Goal: Task Accomplishment & Management: Use online tool/utility

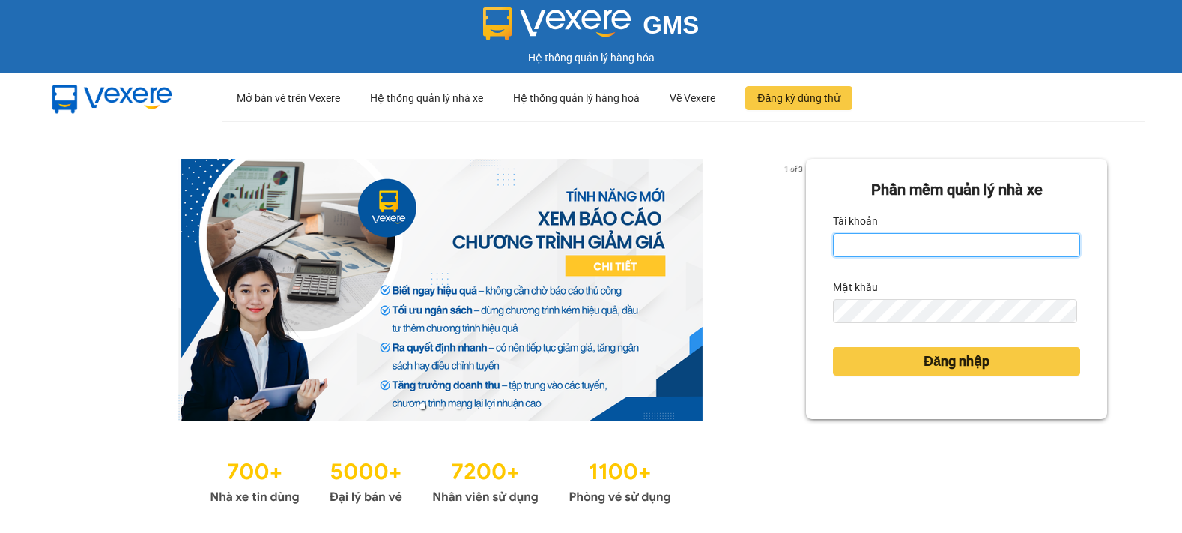
type input "tinh.hhg"
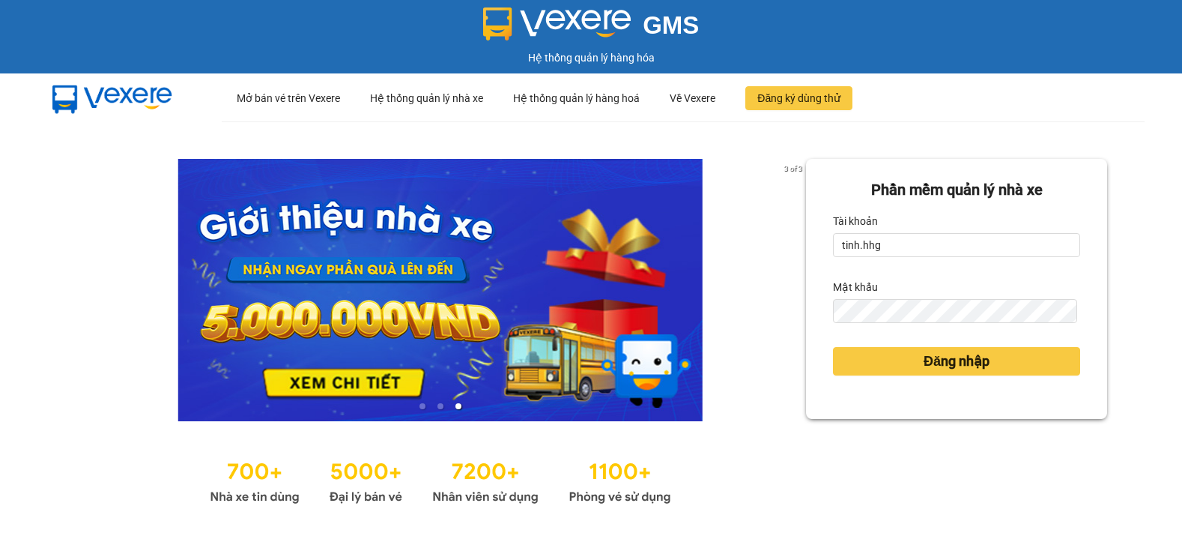
click at [937, 479] on div "Phần mềm quản lý nhà xe Tài khoản tinh.hhg Mật khẩu Đăng nhập" at bounding box center [956, 333] width 301 height 349
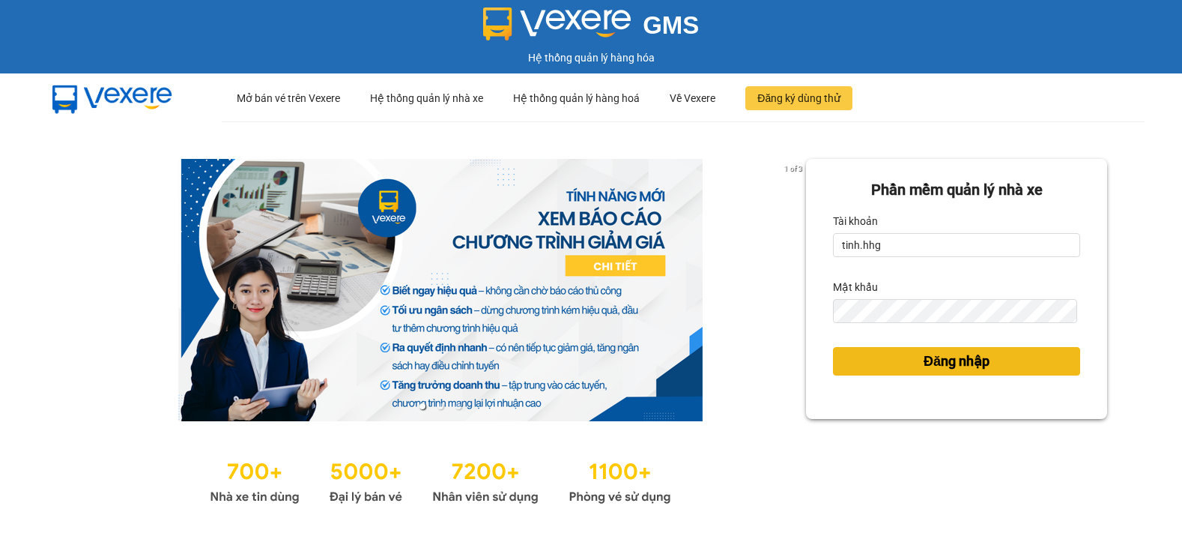
click at [941, 357] on span "Đăng nhập" at bounding box center [957, 361] width 66 height 21
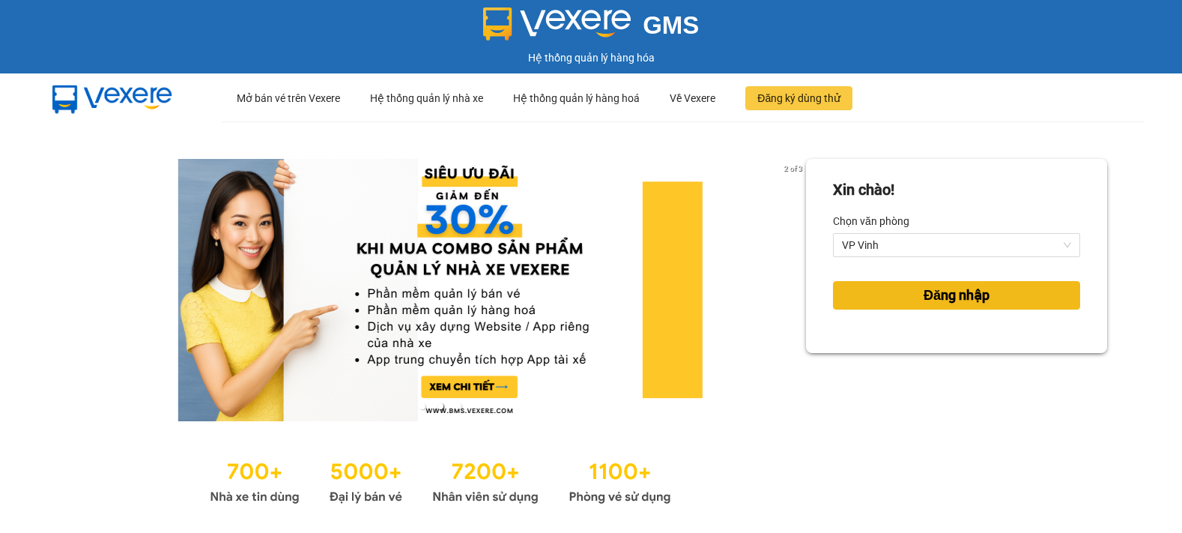
click at [937, 290] on span "Đăng nhập" at bounding box center [957, 295] width 66 height 21
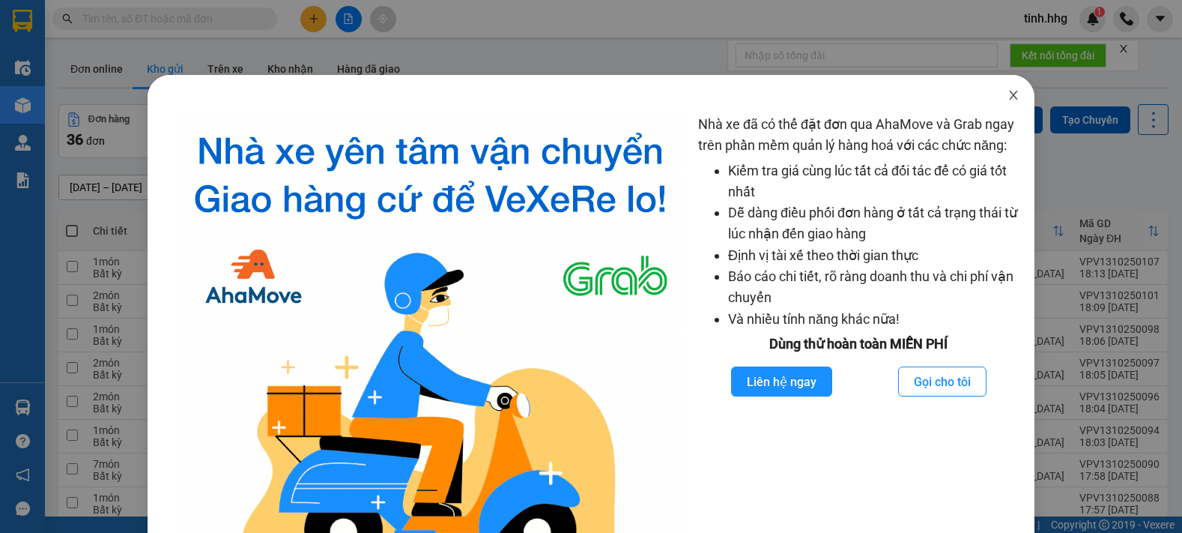
click at [995, 94] on span "Close" at bounding box center [1013, 96] width 42 height 42
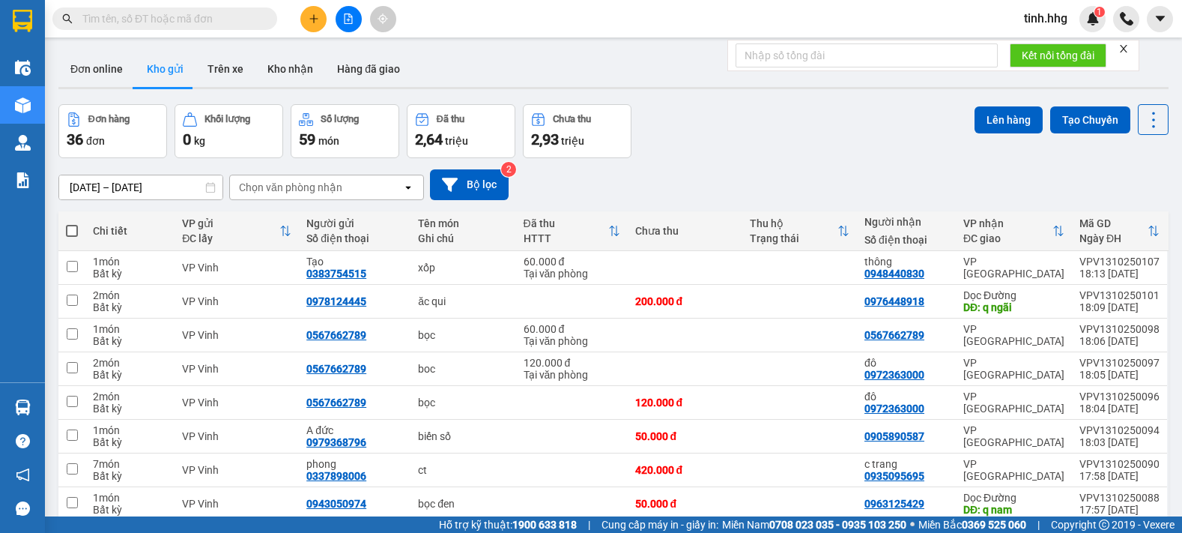
click at [154, 183] on input "[DATE] – [DATE]" at bounding box center [140, 187] width 163 height 24
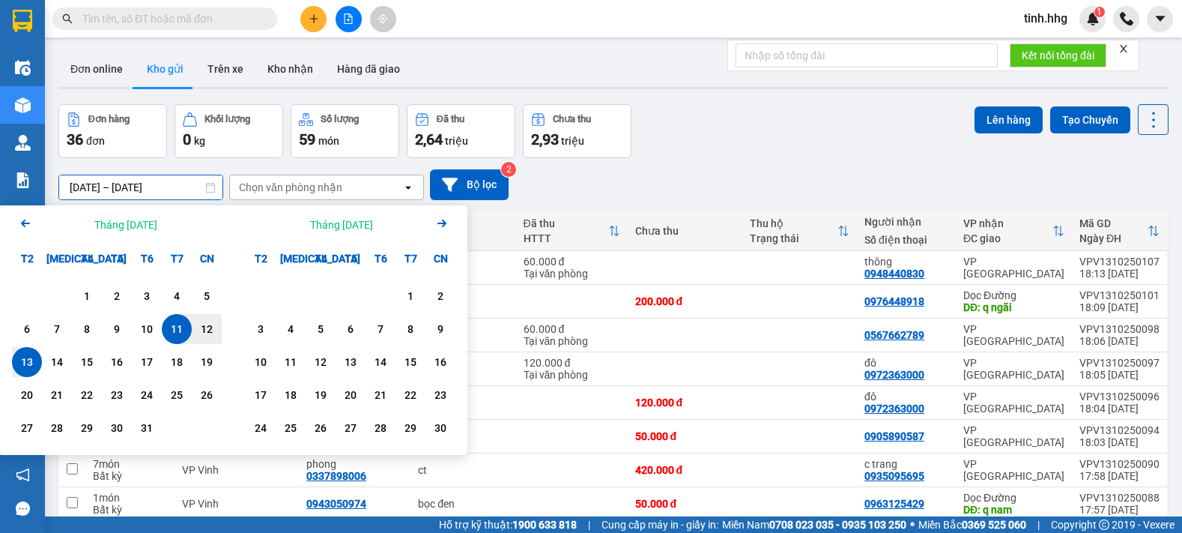
click at [43, 357] on div "14" at bounding box center [57, 362] width 30 height 30
click at [22, 360] on div "13" at bounding box center [26, 362] width 21 height 18
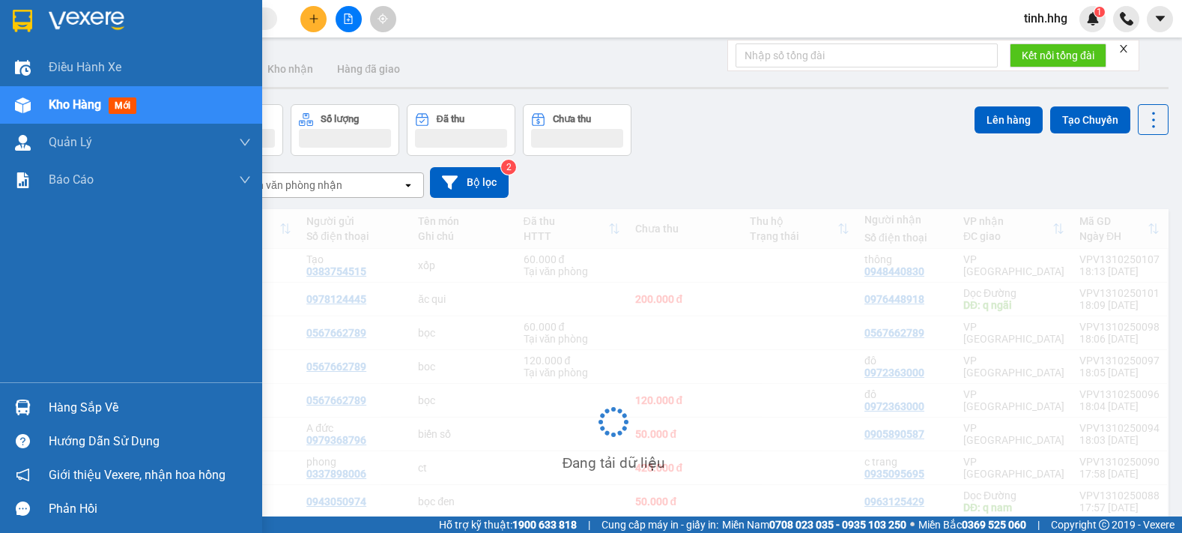
click at [22, 360] on div "Điều hành xe Kho hàng mới Quản [PERSON_NAME] lý chuyến Quản lý giao nhận mới Qu…" at bounding box center [131, 215] width 262 height 333
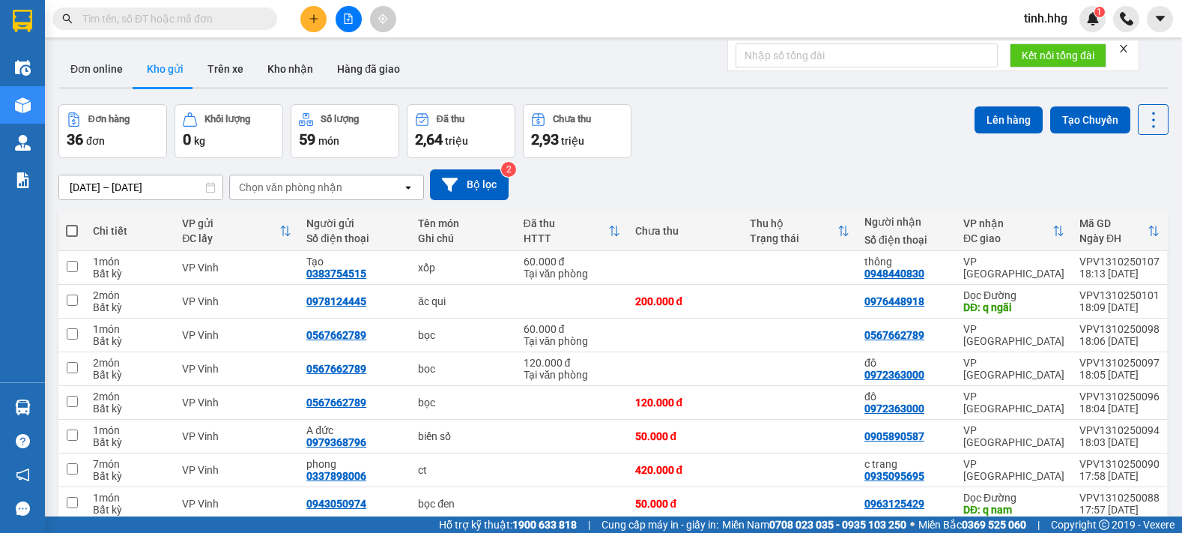
click at [160, 186] on input "[DATE] – [DATE]" at bounding box center [140, 187] width 163 height 24
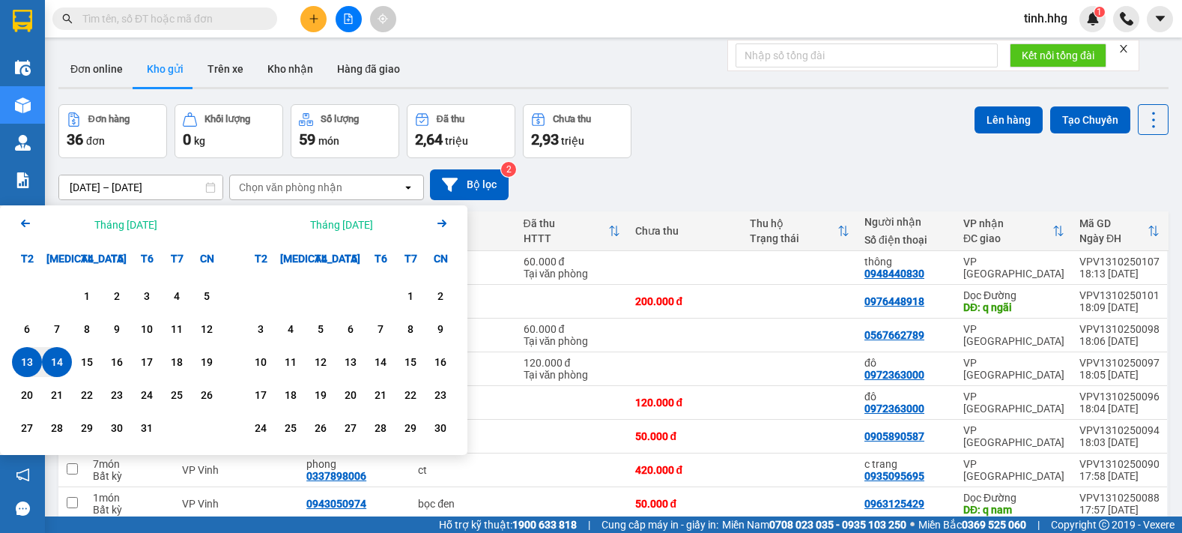
click at [34, 363] on div "13" at bounding box center [26, 362] width 21 height 18
click at [28, 364] on div "13" at bounding box center [26, 362] width 21 height 18
type input "[DATE] – [DATE]"
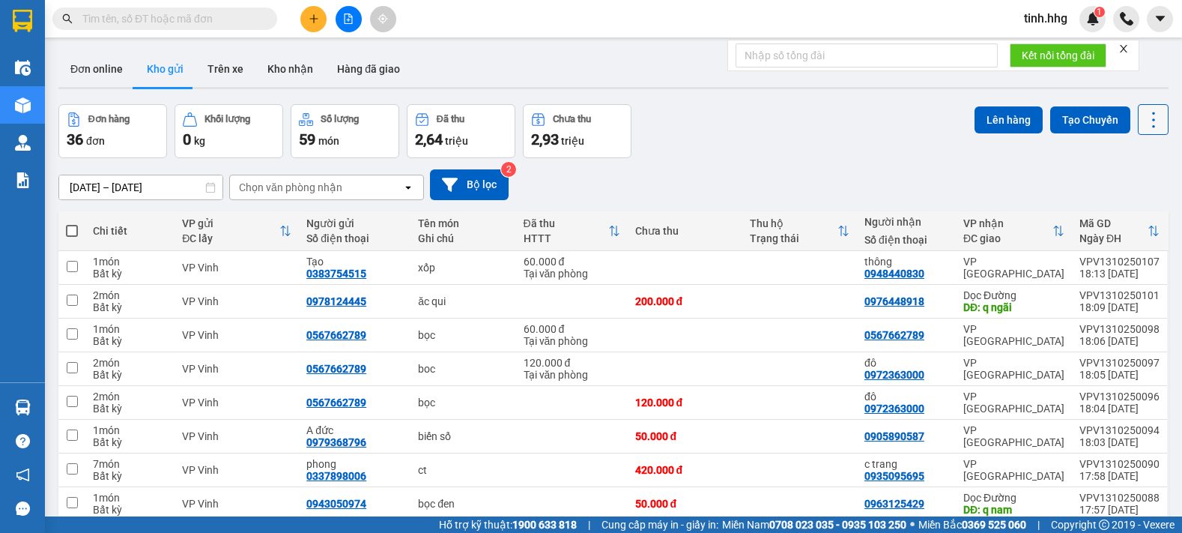
click at [1143, 127] on icon at bounding box center [1153, 119] width 21 height 21
click at [1116, 204] on li "Làm mới" at bounding box center [1114, 214] width 112 height 27
click at [478, 175] on button "Bộ lọc" at bounding box center [469, 184] width 79 height 31
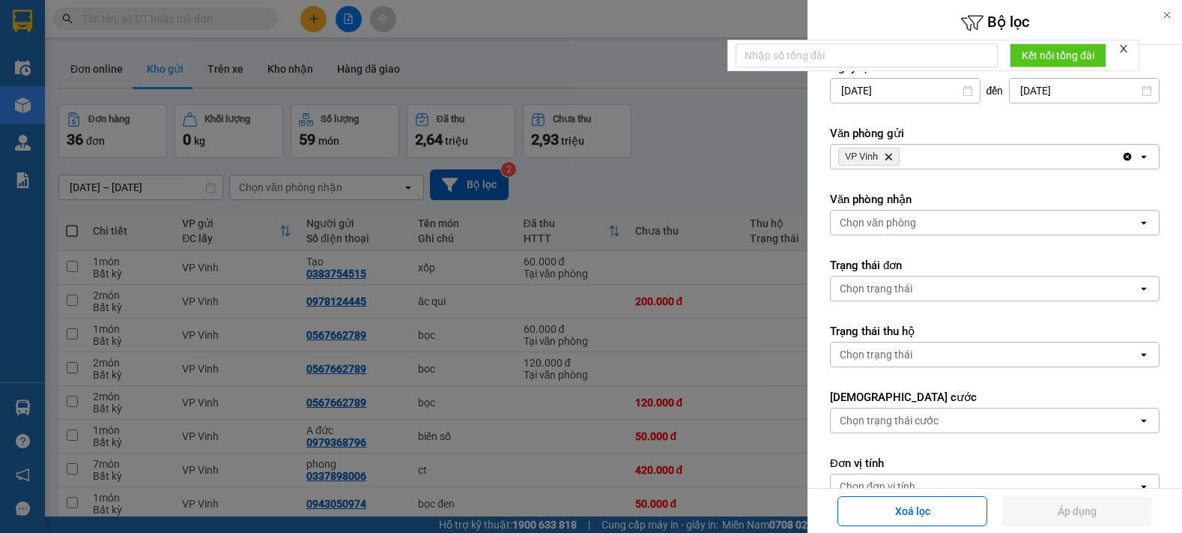
click at [947, 166] on div "VP Vinh Delete" at bounding box center [976, 157] width 291 height 24
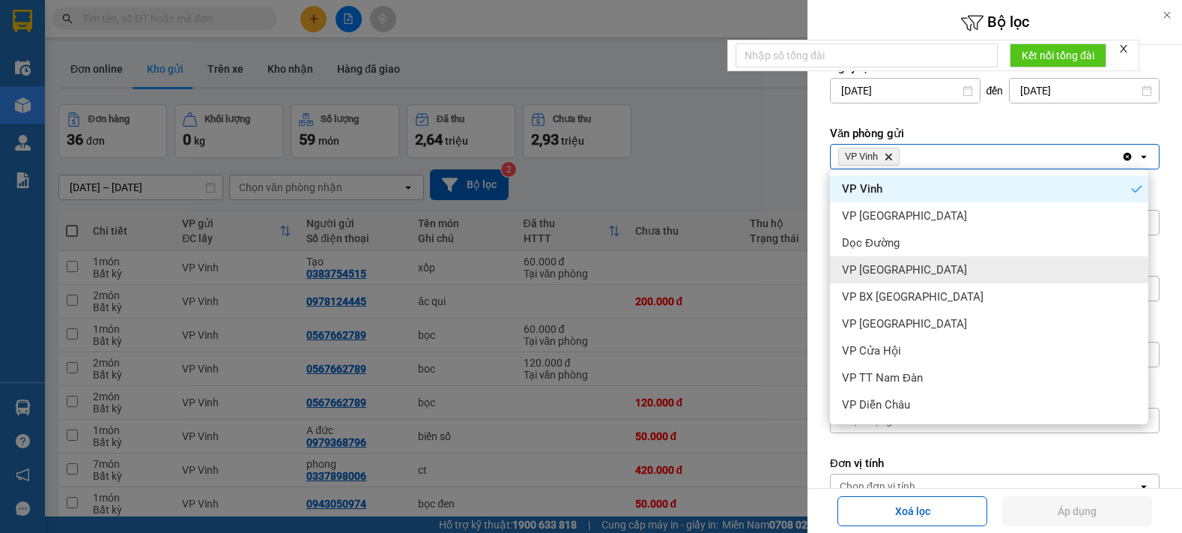
click at [889, 267] on span "VP [GEOGRAPHIC_DATA]" at bounding box center [904, 269] width 125 height 15
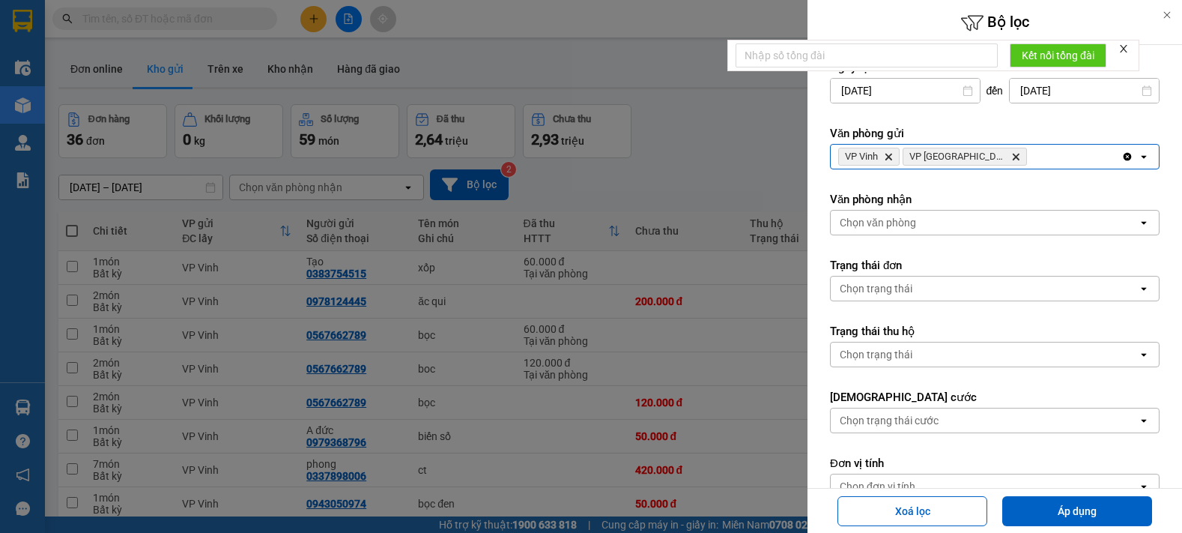
click at [1026, 155] on div "VP Vinh Delete VP Can Lộc Delete" at bounding box center [976, 157] width 291 height 24
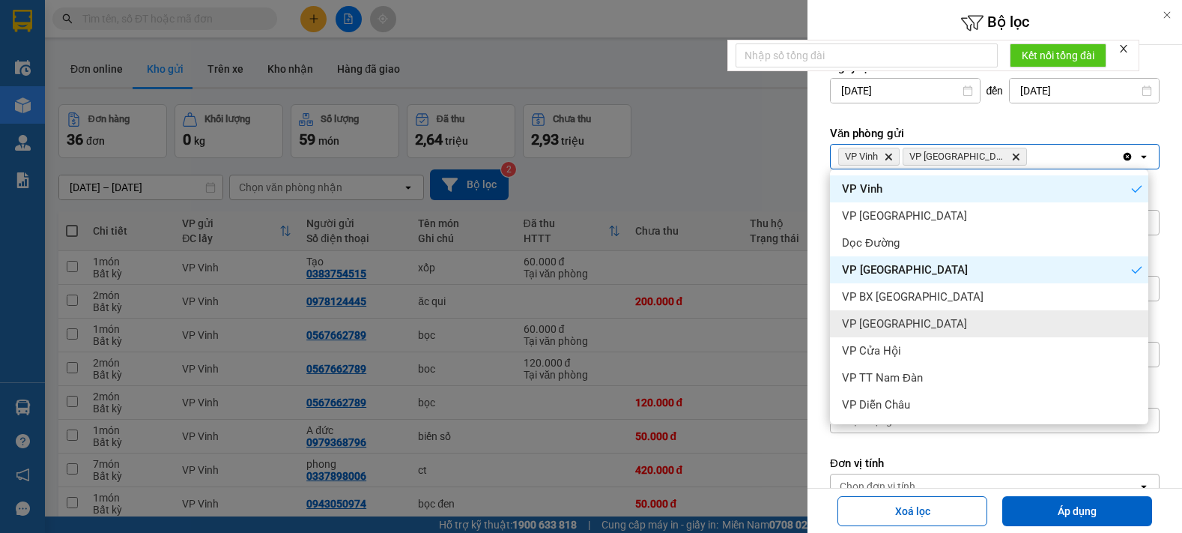
click at [909, 324] on span "VP [GEOGRAPHIC_DATA]" at bounding box center [904, 323] width 125 height 15
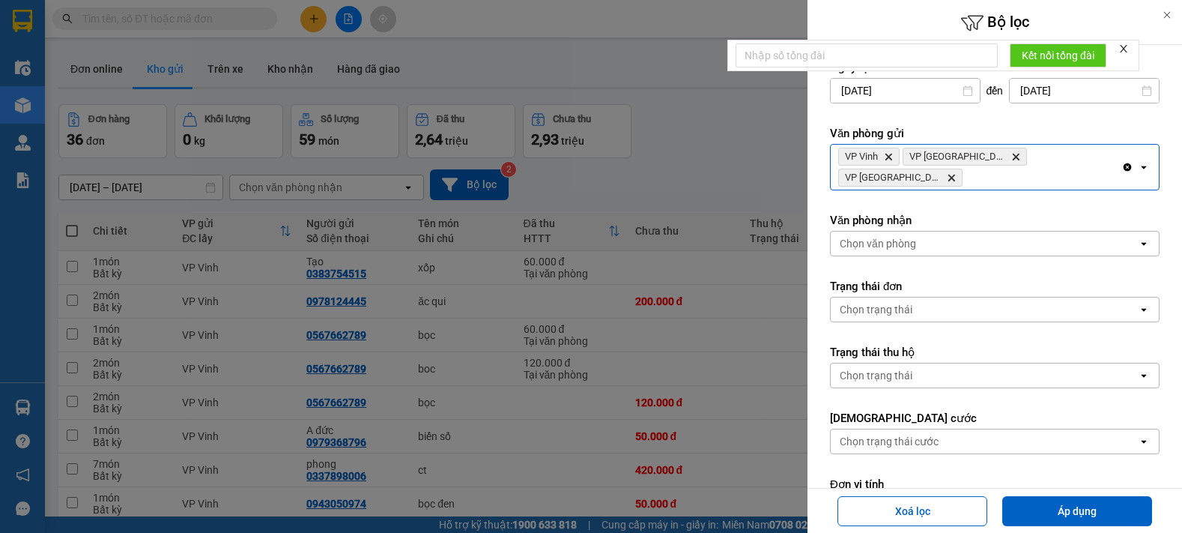
click at [967, 170] on input "Selected VP Vinh, VP Can Lộc, VP Cầu Yên Xuân." at bounding box center [965, 177] width 1 height 15
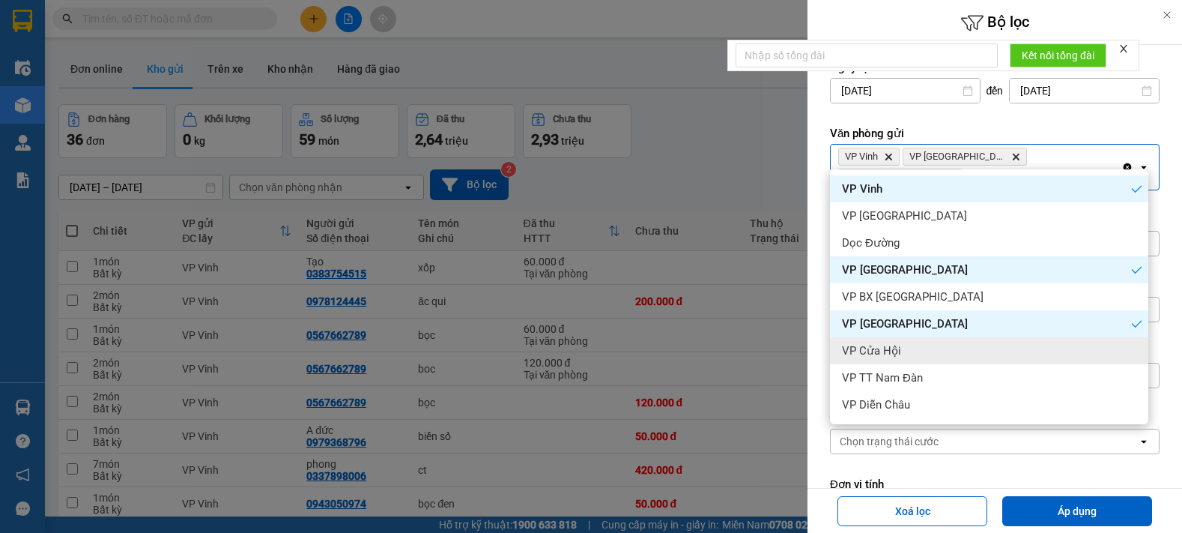
click at [909, 350] on div "VP Cửa Hội" at bounding box center [989, 350] width 318 height 27
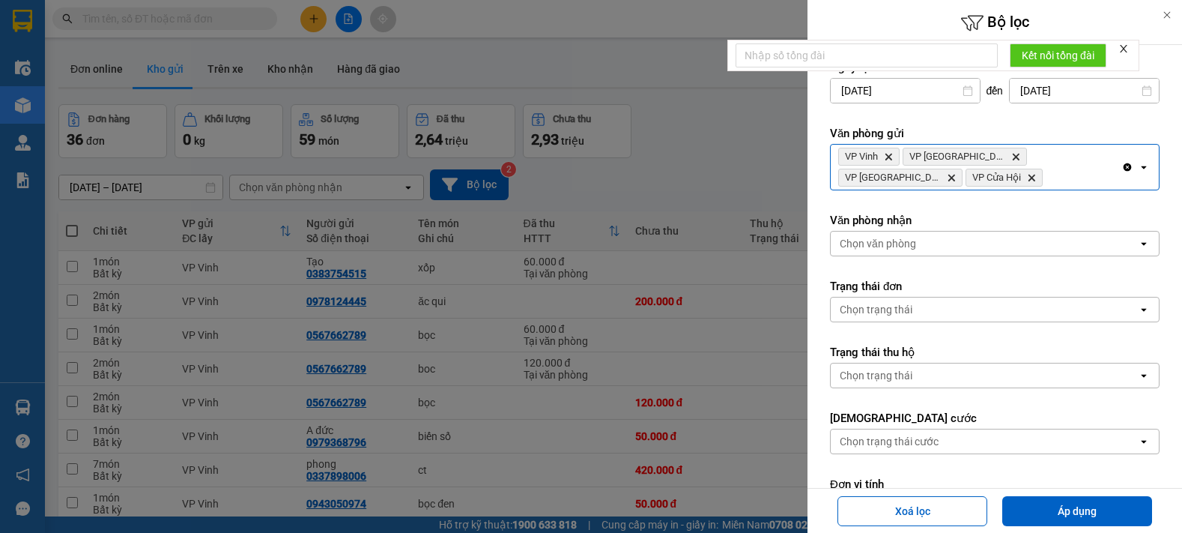
click at [962, 178] on div "VP Vinh Delete VP Can Lộc Delete VP Cầu [GEOGRAPHIC_DATA] Delete VP Cửa Hội Del…" at bounding box center [976, 167] width 291 height 45
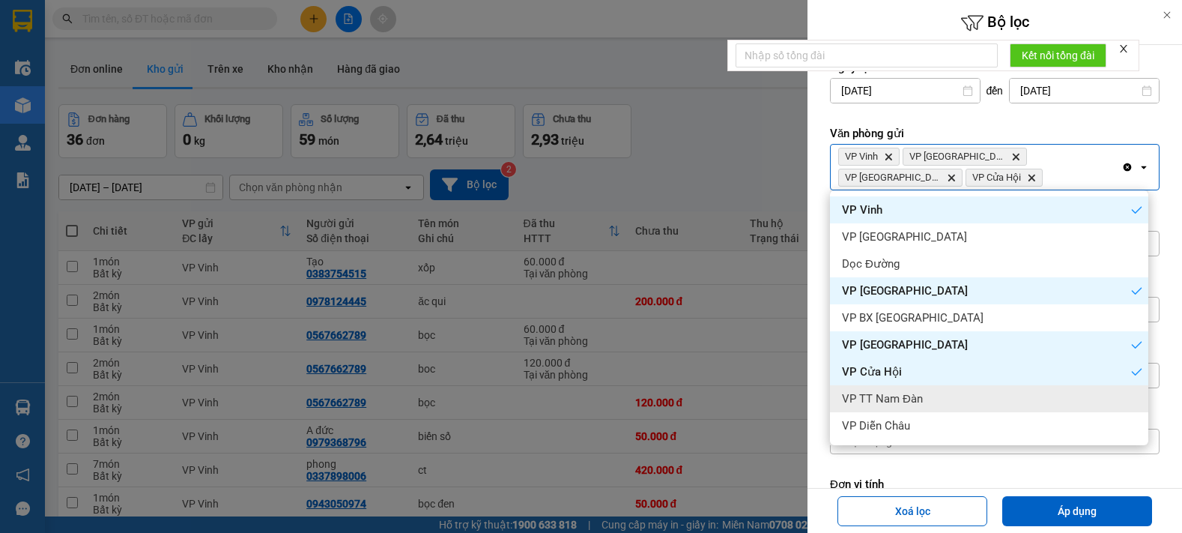
drag, startPoint x: 912, startPoint y: 392, endPoint x: 934, endPoint y: 362, distance: 37.0
click at [913, 392] on span "VP TT Nam Đàn" at bounding box center [882, 398] width 81 height 15
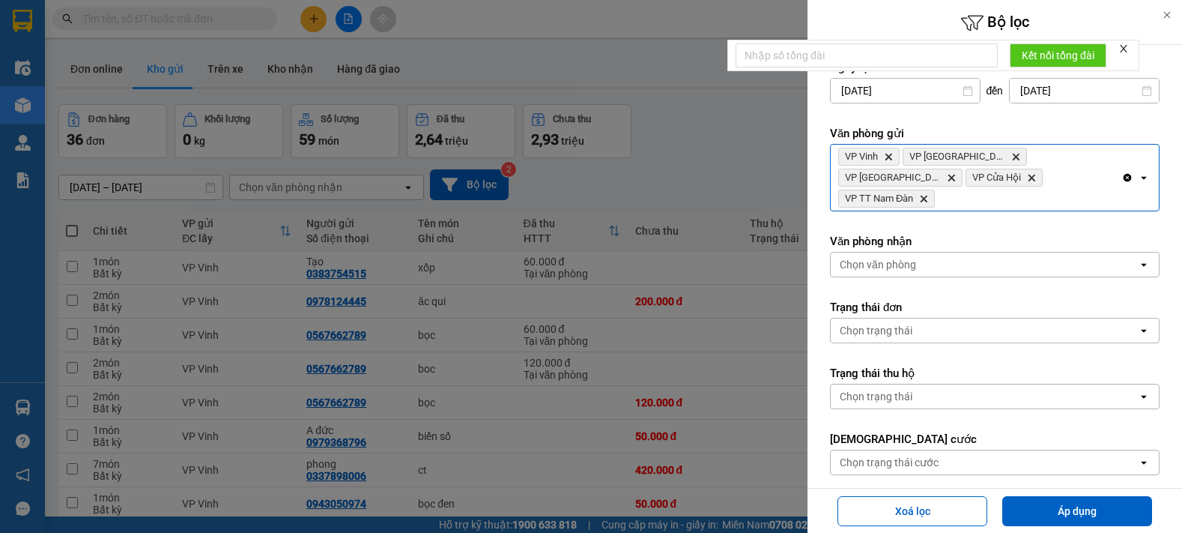
click at [1061, 171] on div "VP Vinh Delete VP Can Lộc Delete VP Cầu [GEOGRAPHIC_DATA] Delete VP Cửa Hội Del…" at bounding box center [976, 178] width 291 height 66
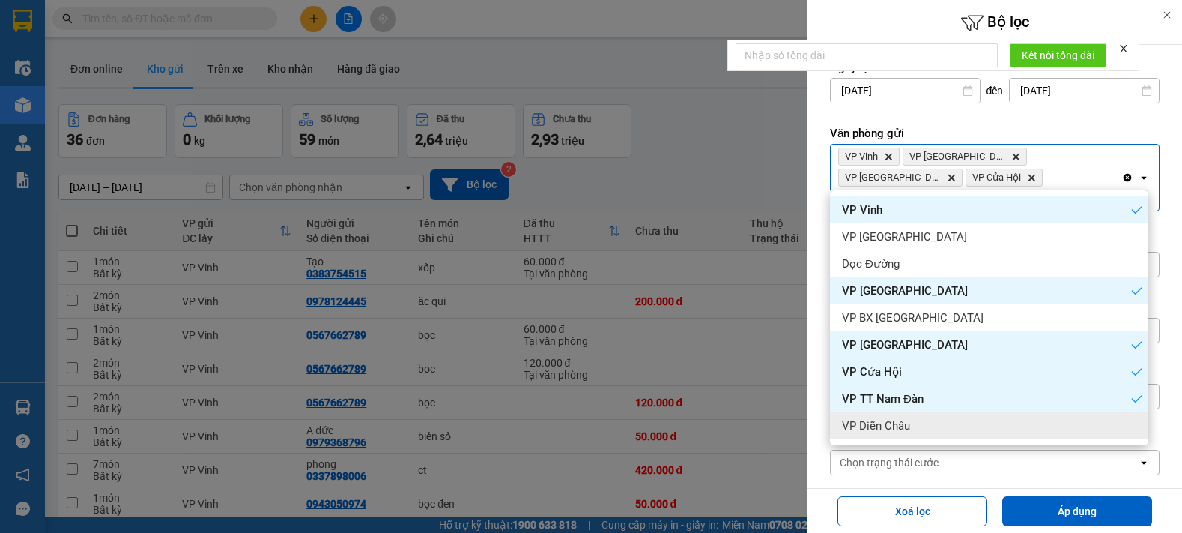
click at [882, 427] on span "VP Diễn Châu" at bounding box center [876, 425] width 68 height 15
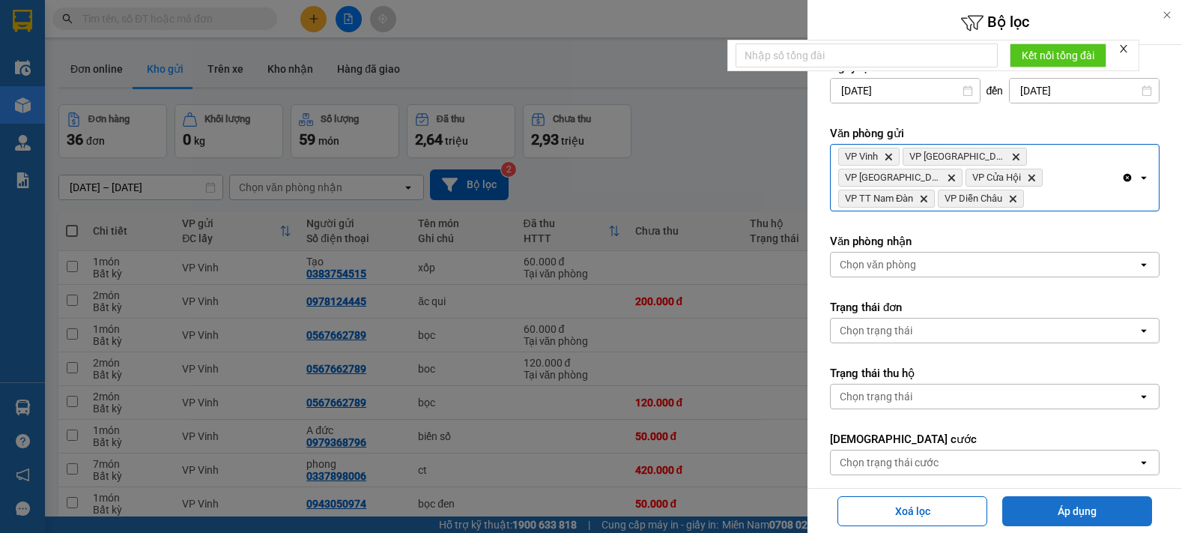
click at [1056, 506] on button "Áp dụng" at bounding box center [1077, 511] width 150 height 30
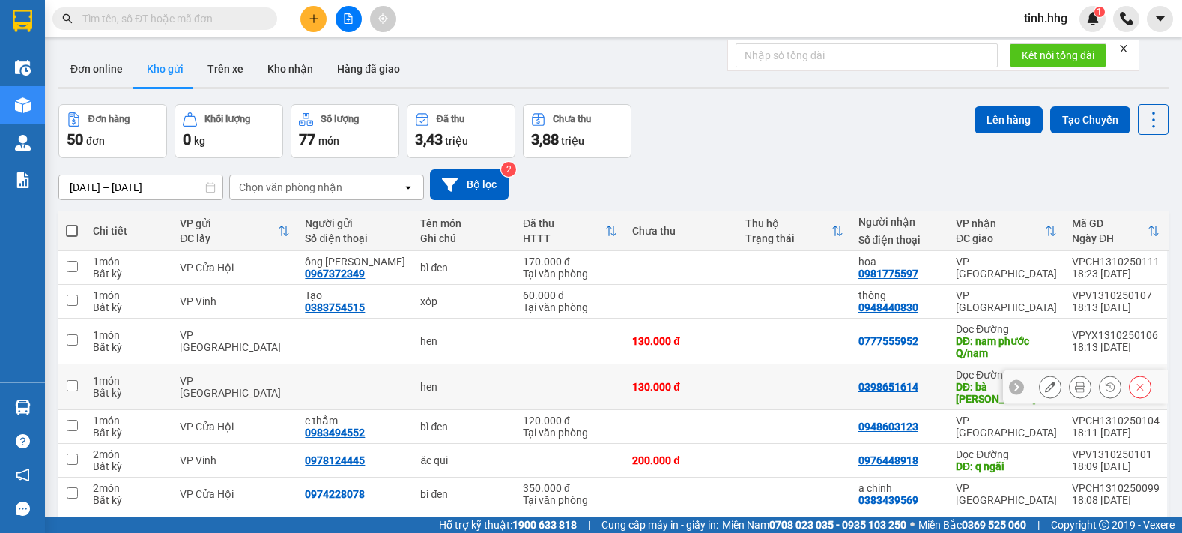
scroll to position [145, 0]
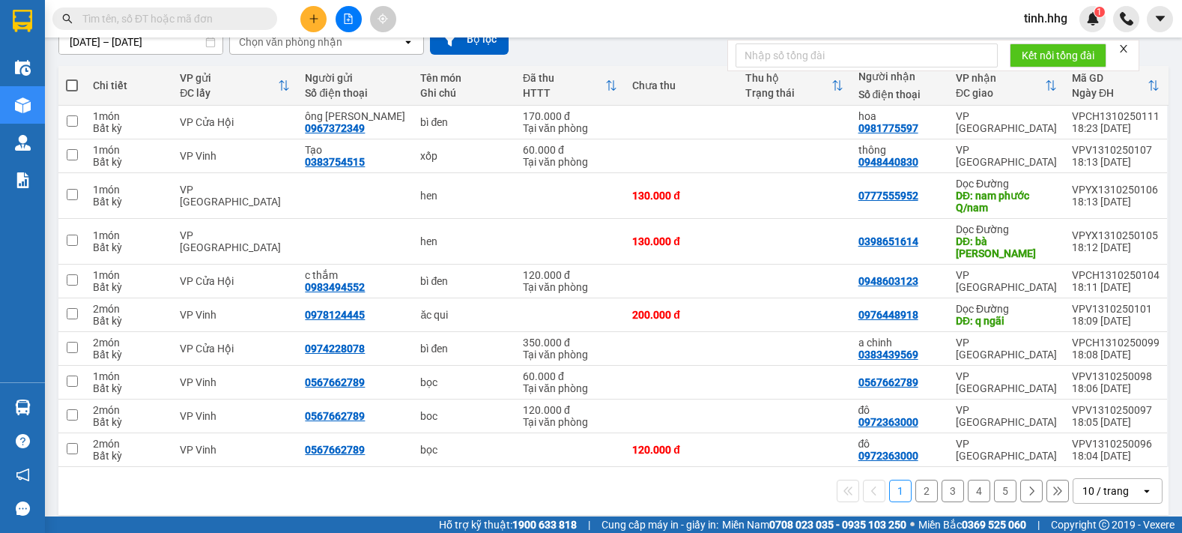
click at [1141, 485] on icon "open" at bounding box center [1147, 491] width 12 height 12
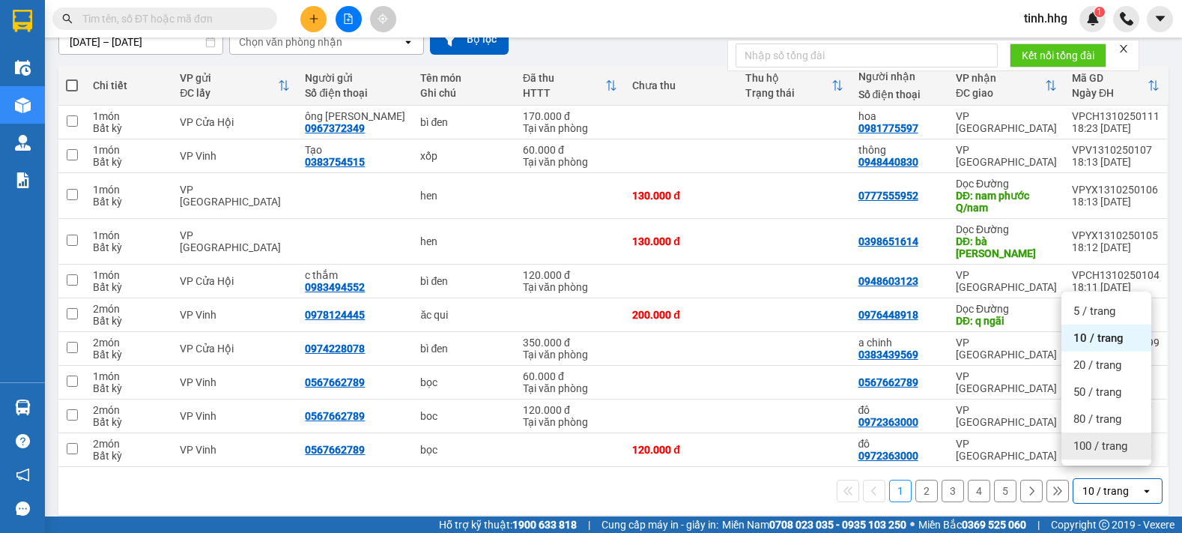
click at [1115, 452] on span "100 / trang" at bounding box center [1100, 445] width 54 height 15
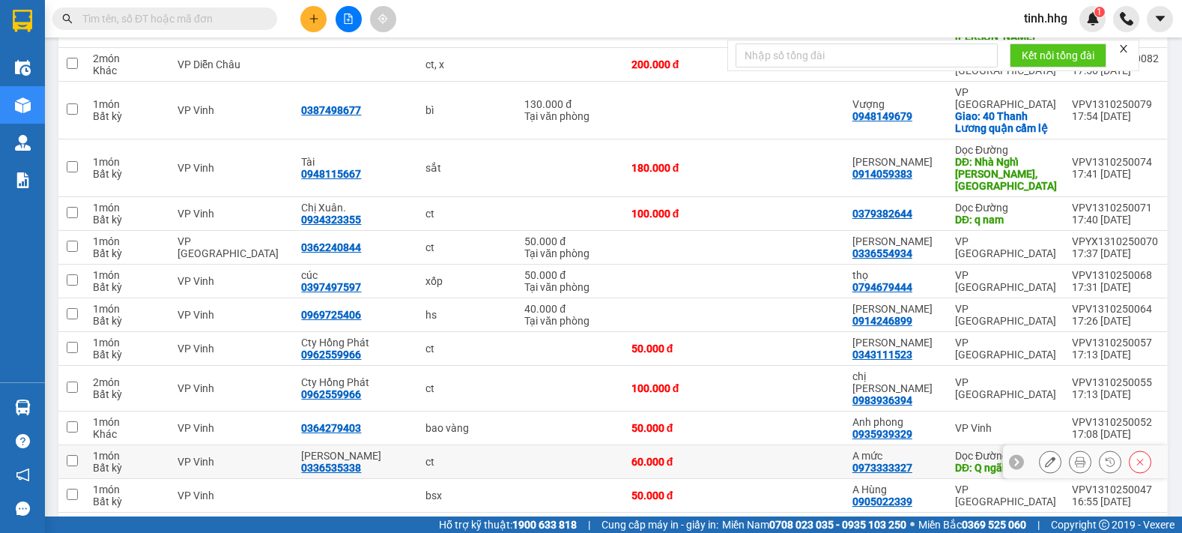
scroll to position [1273, 0]
